Goal: Find specific page/section: Find specific page/section

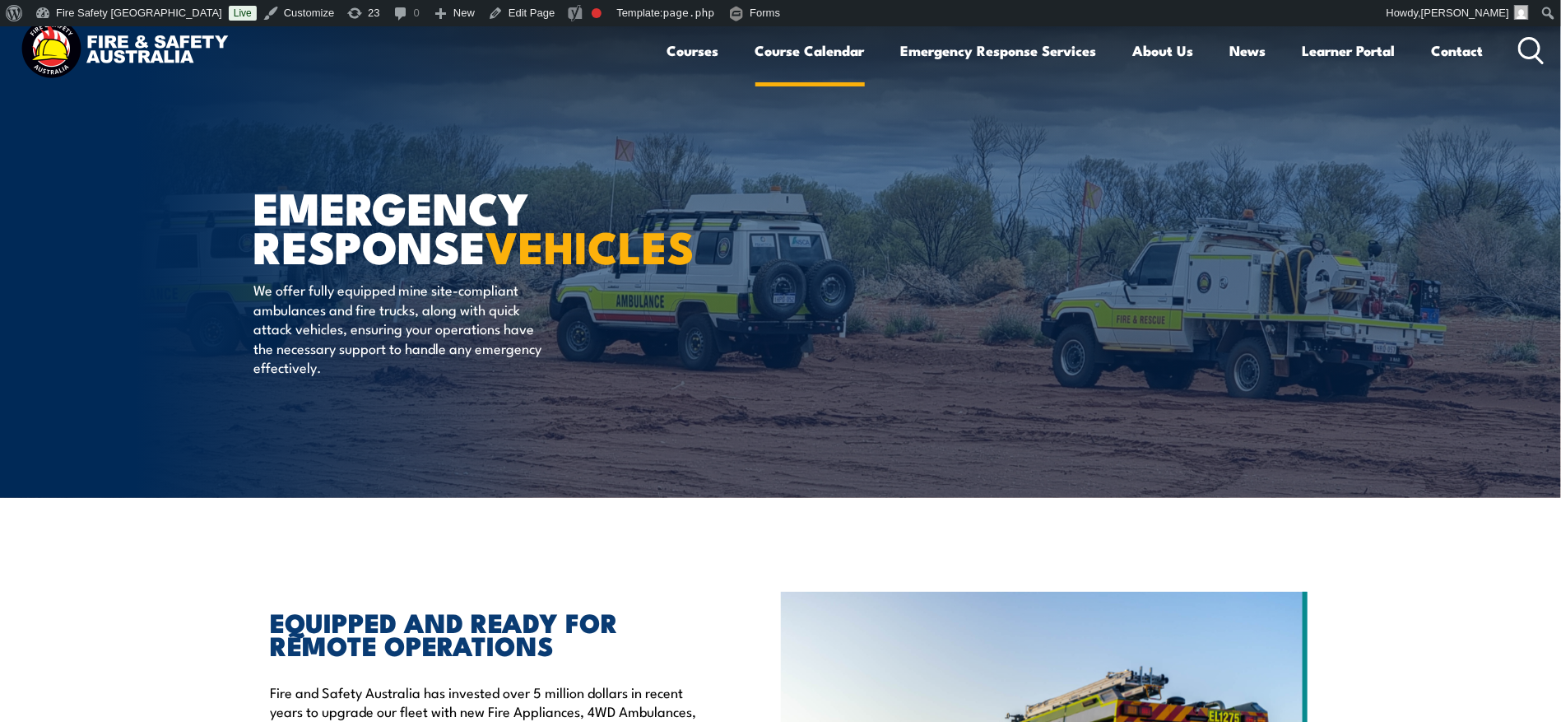
click at [777, 66] on link "Course Calendar" at bounding box center [809, 51] width 109 height 44
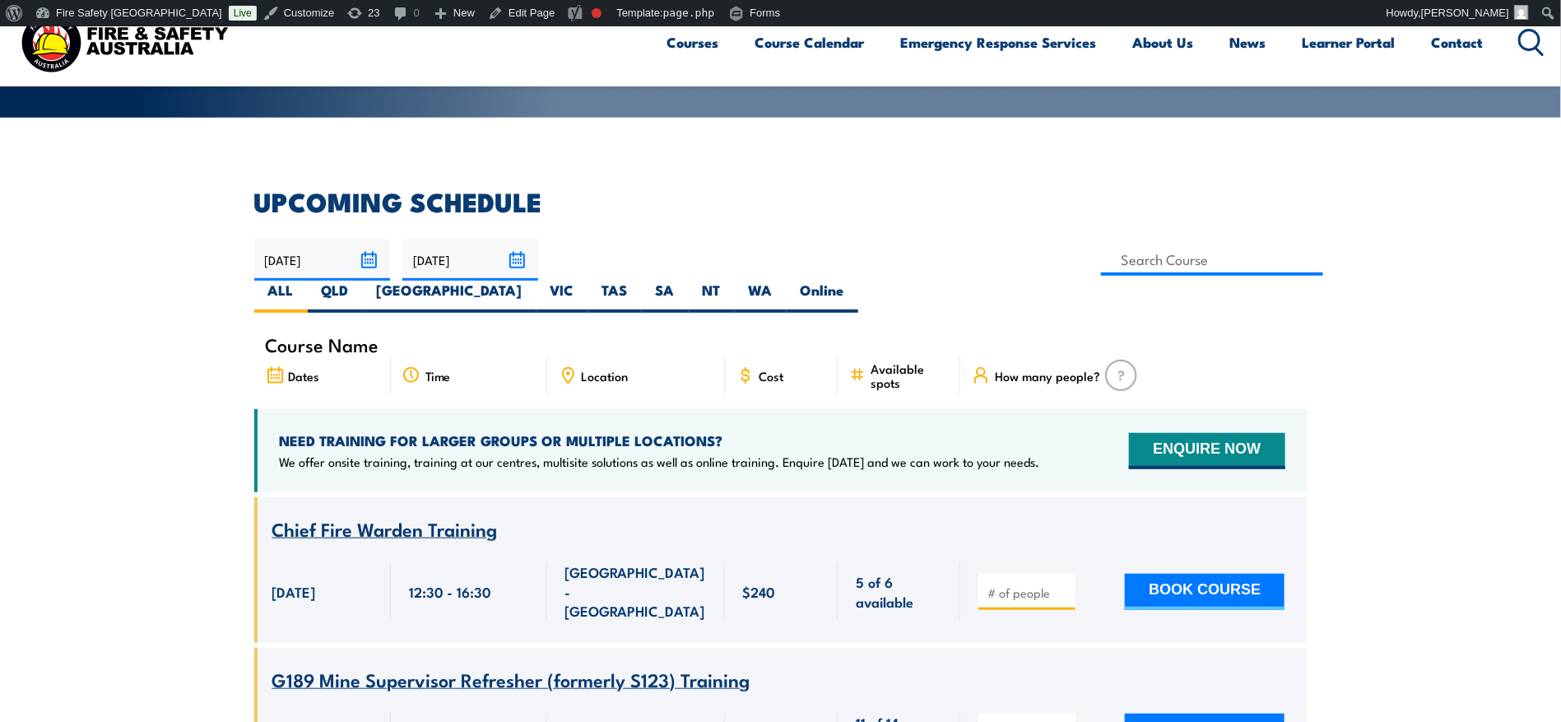
scroll to position [378, 0]
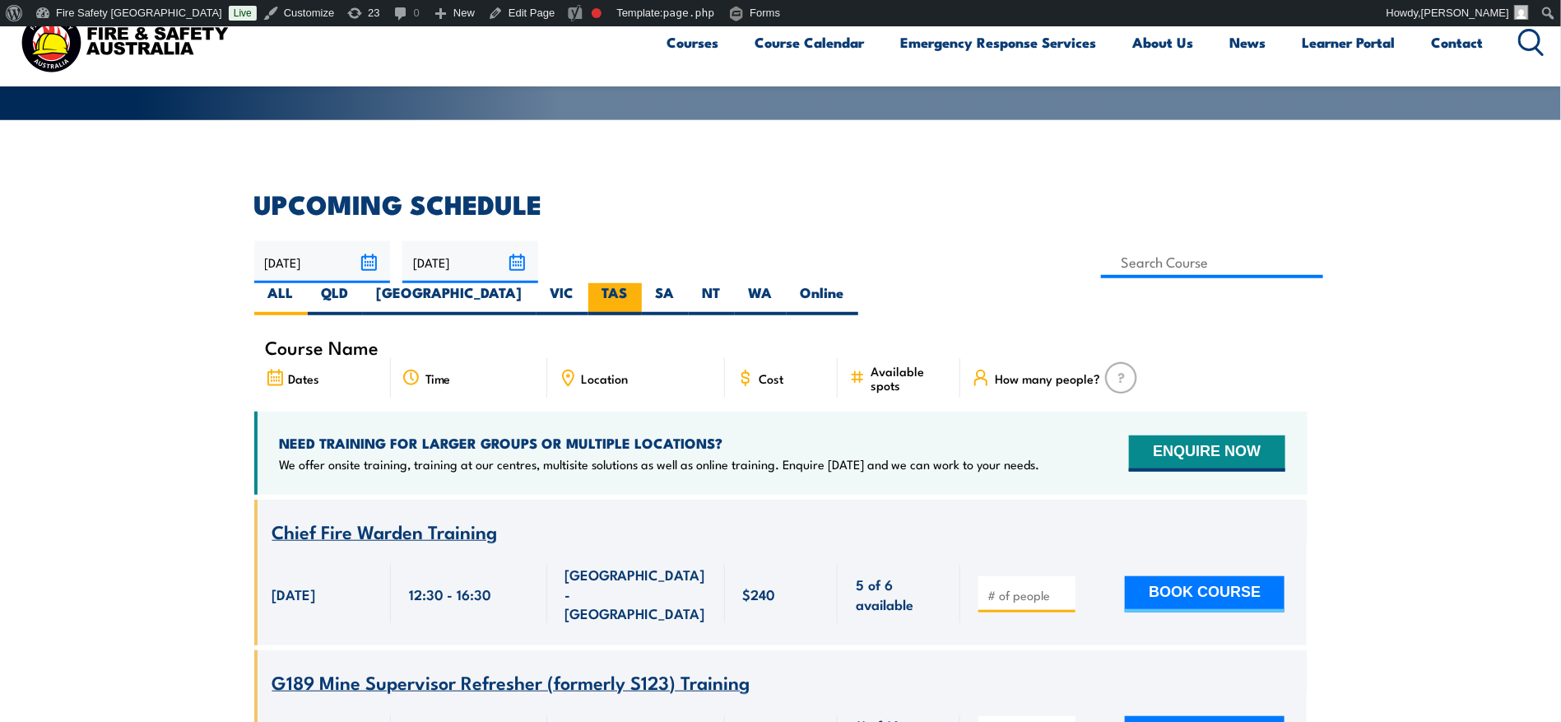
click at [642, 283] on label "TAS" at bounding box center [614, 299] width 53 height 32
click at [638, 283] on input "TAS" at bounding box center [633, 288] width 11 height 11
radio input "true"
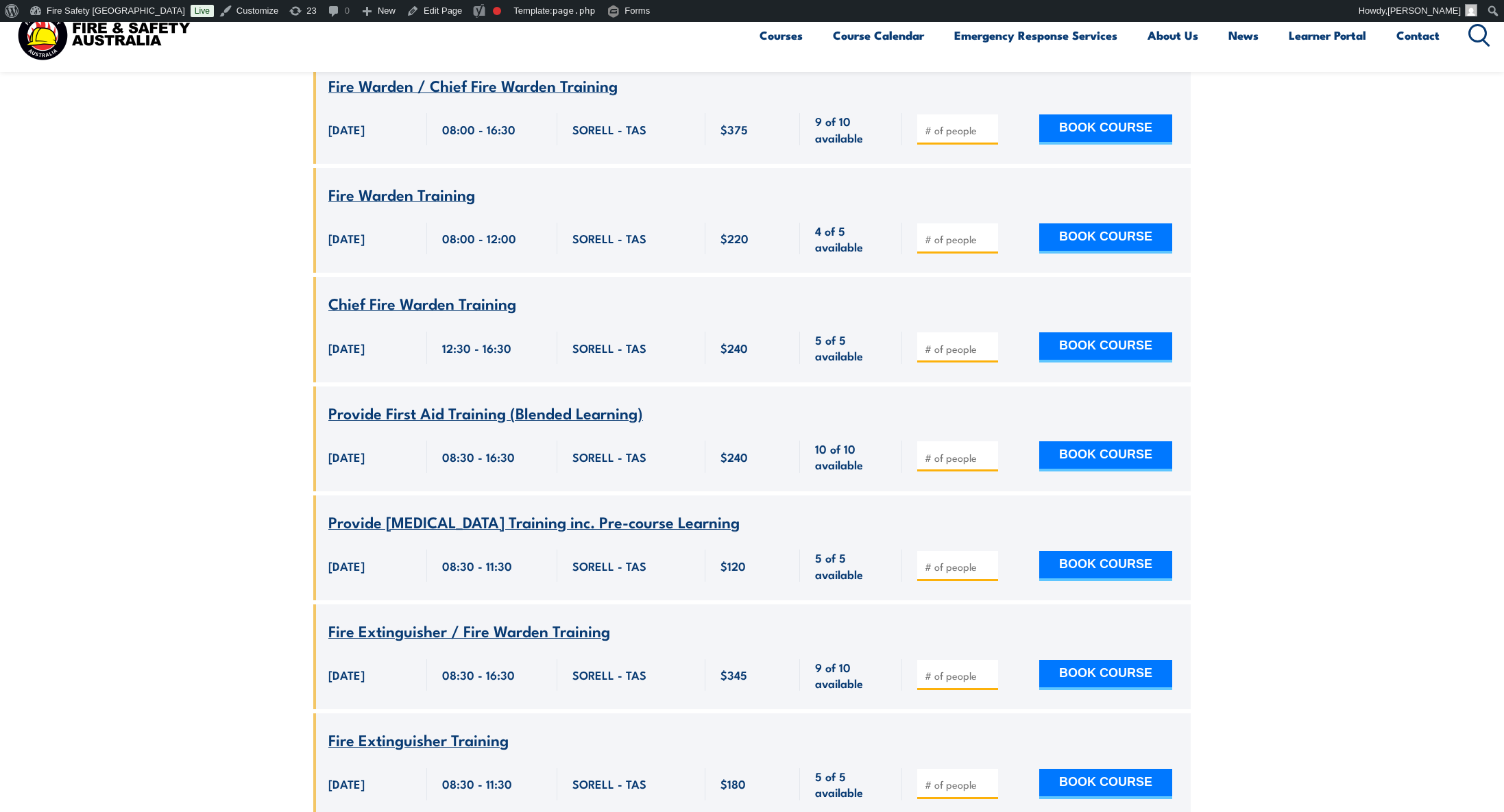
scroll to position [672, 0]
